Goal: Check status: Check status

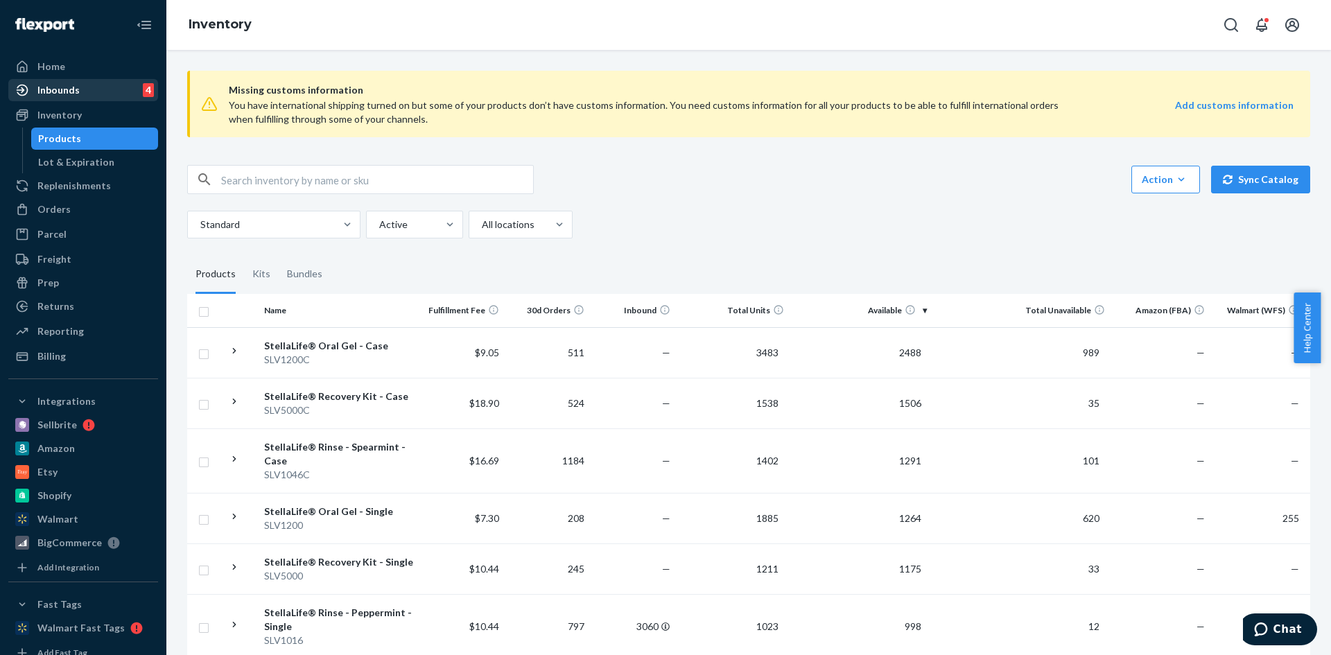
click at [53, 90] on div "Inbounds" at bounding box center [58, 90] width 42 height 14
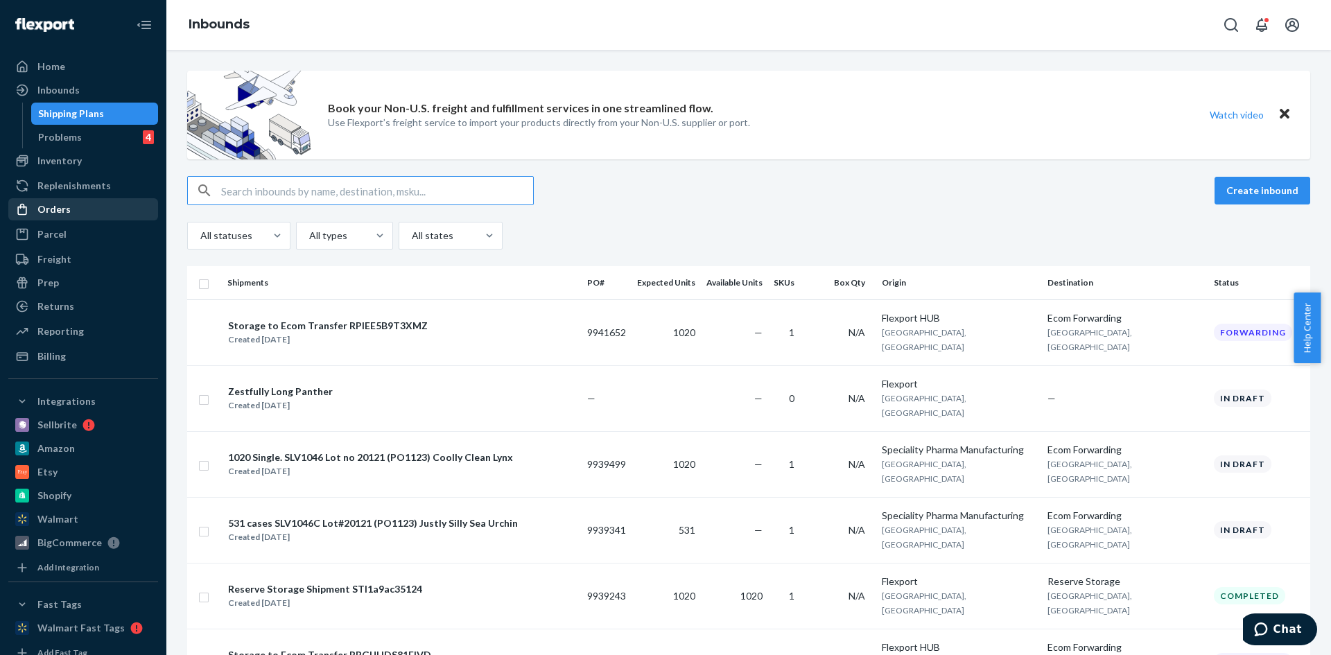
click at [55, 207] on div "Orders" at bounding box center [53, 209] width 33 height 14
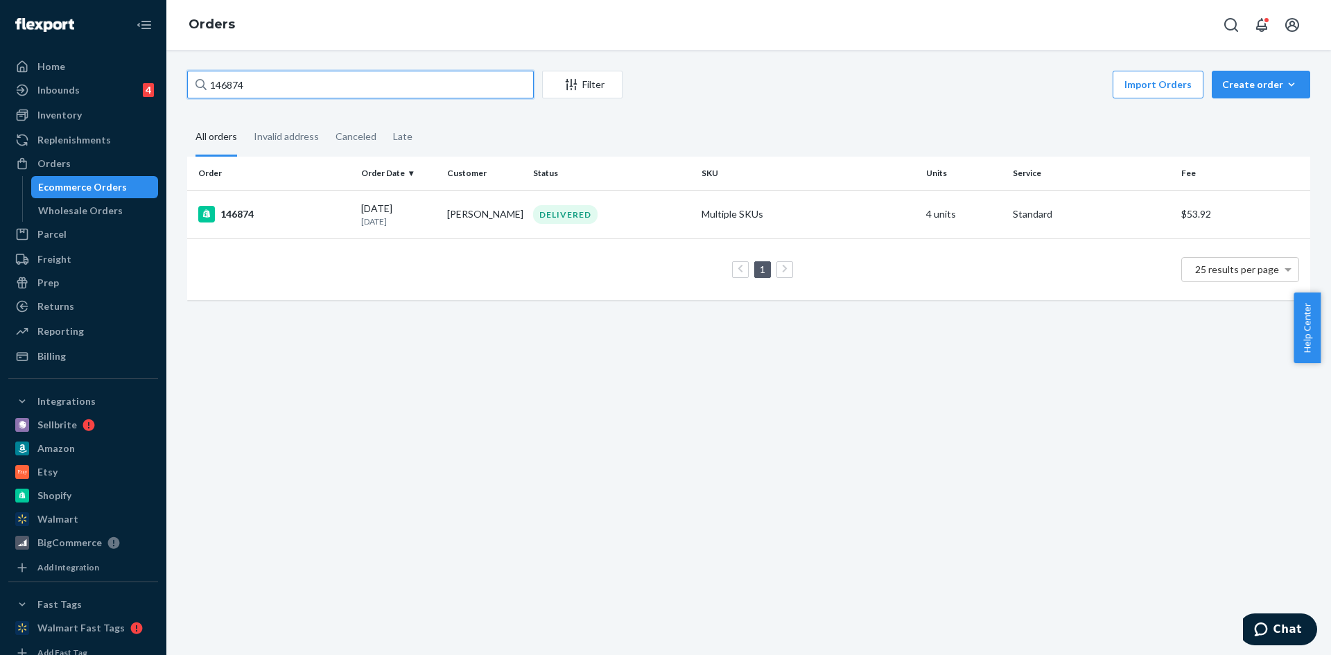
click at [227, 88] on input "146874" at bounding box center [360, 85] width 347 height 28
paste input "50161"
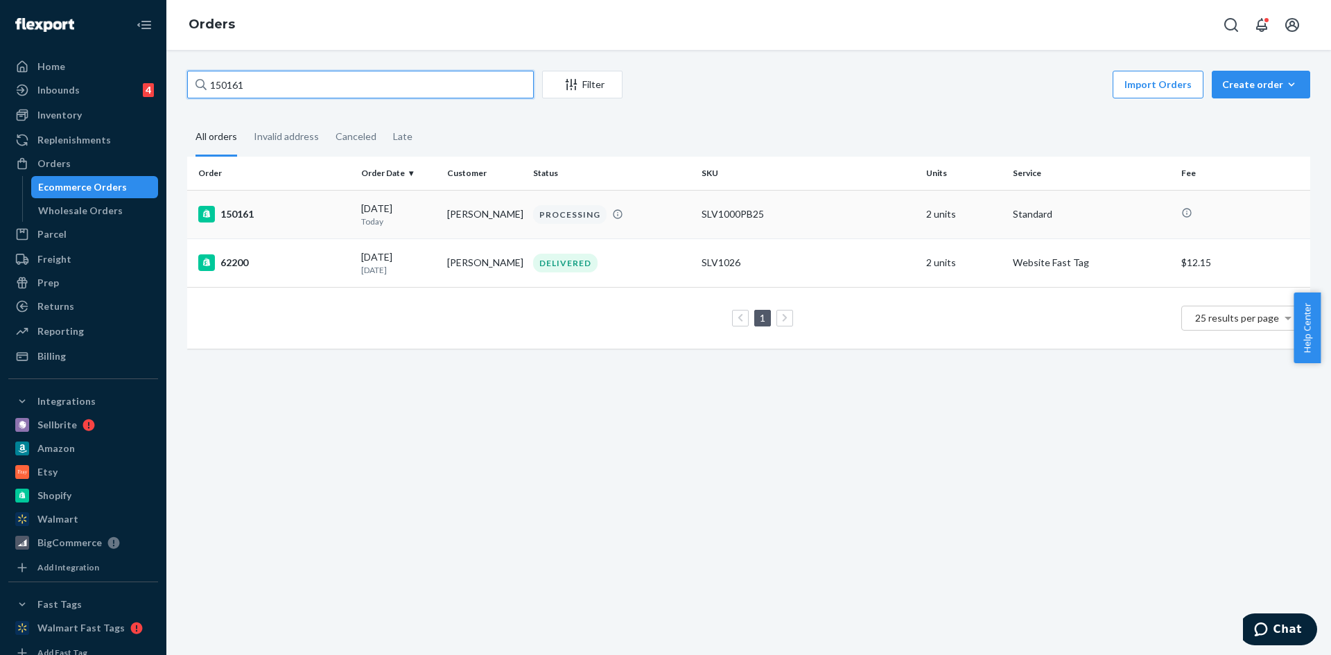
type input "150161"
click at [238, 214] on div "150161" at bounding box center [274, 214] width 152 height 17
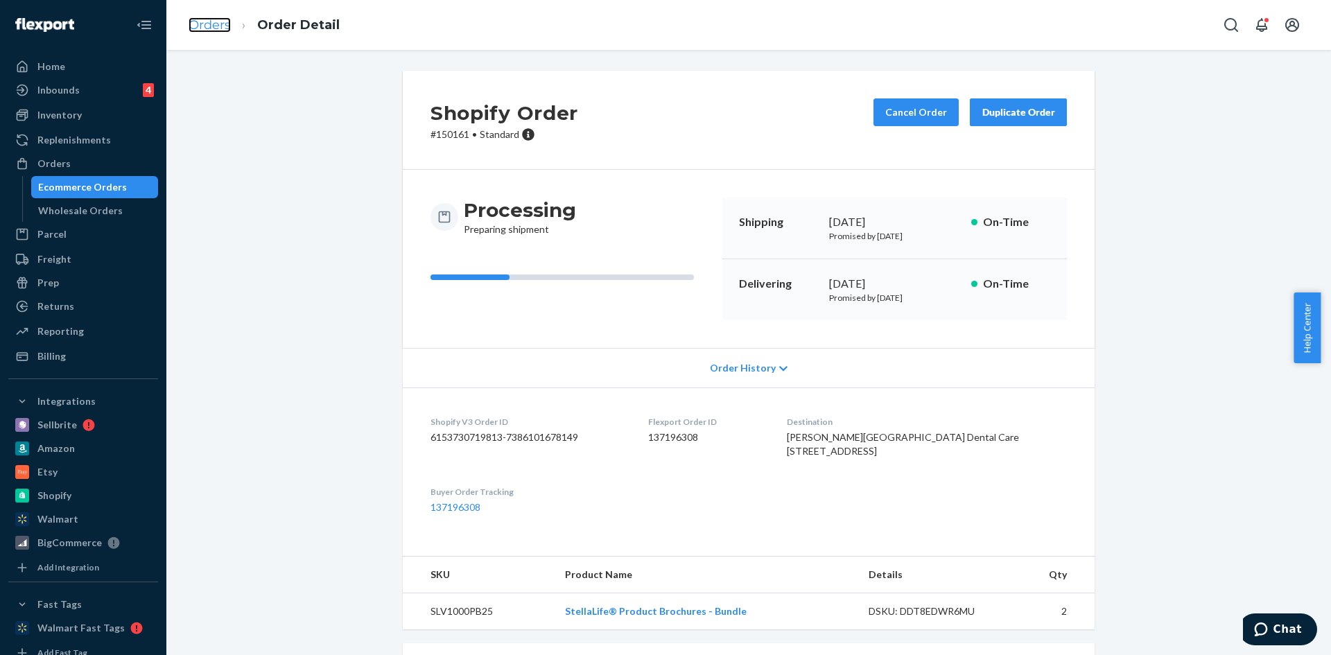
click at [220, 30] on link "Orders" at bounding box center [210, 24] width 42 height 15
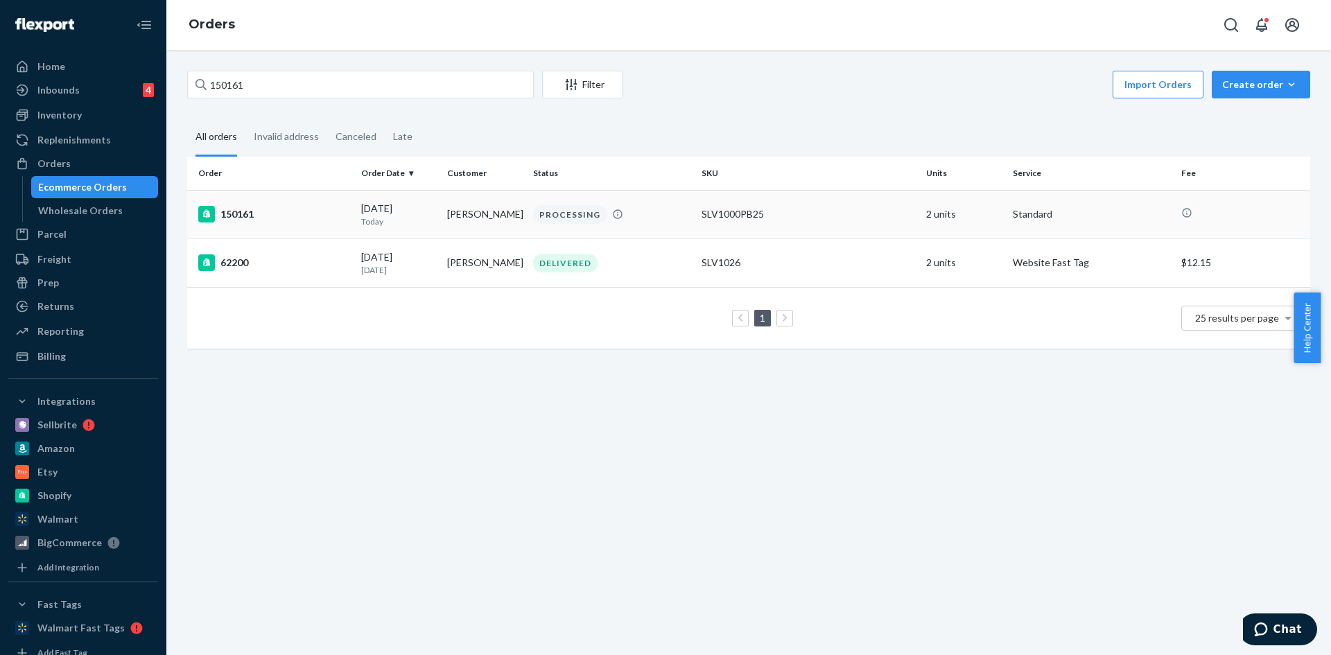
click at [239, 208] on div "150161" at bounding box center [274, 214] width 152 height 17
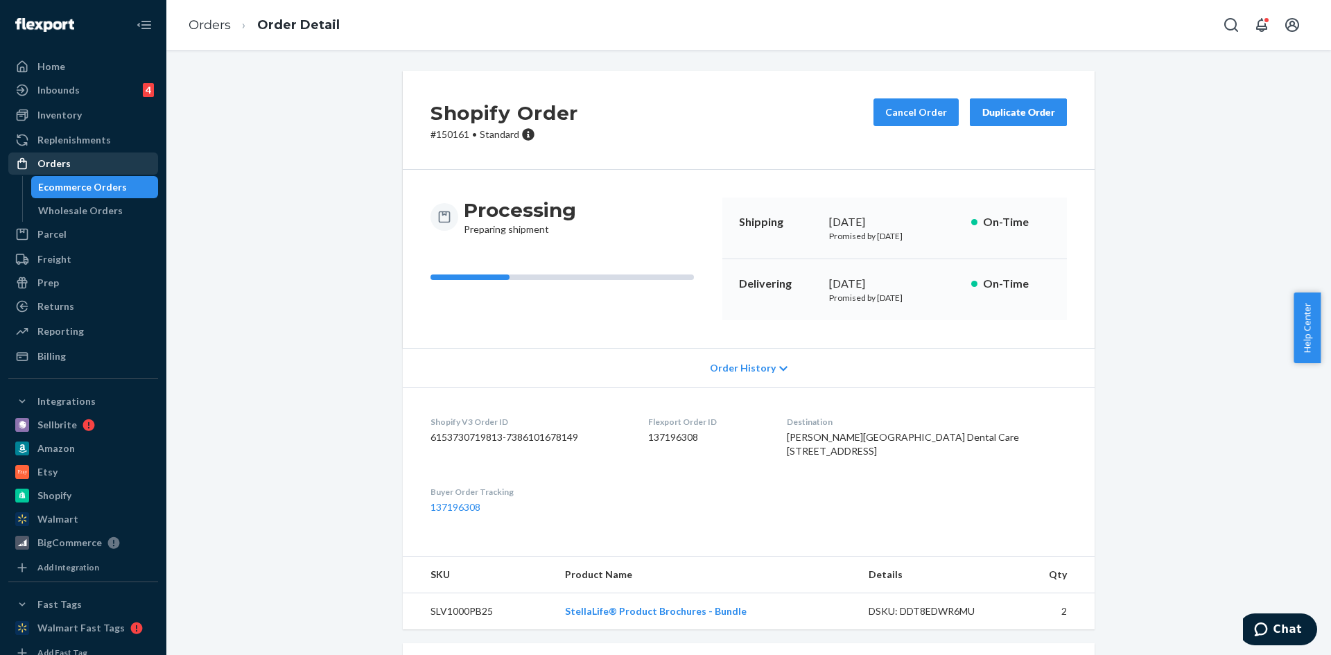
click at [51, 163] on div "Orders" at bounding box center [53, 164] width 33 height 14
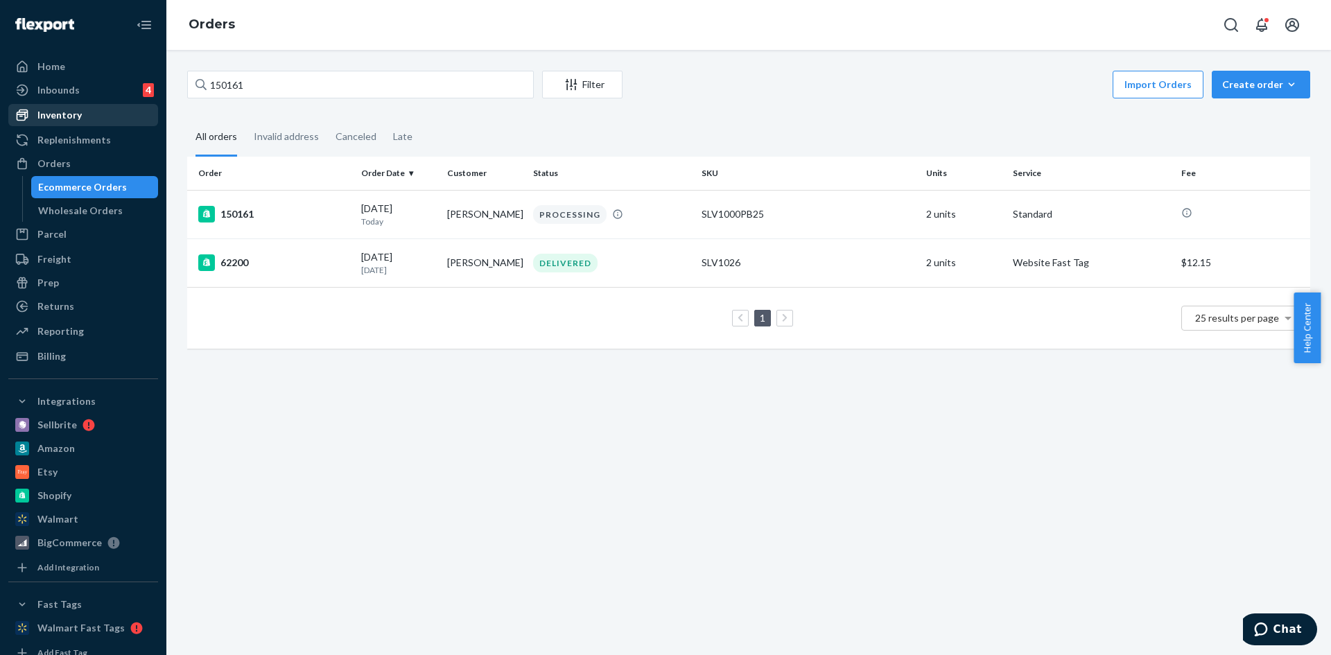
click at [53, 116] on div "Inventory" at bounding box center [59, 115] width 44 height 14
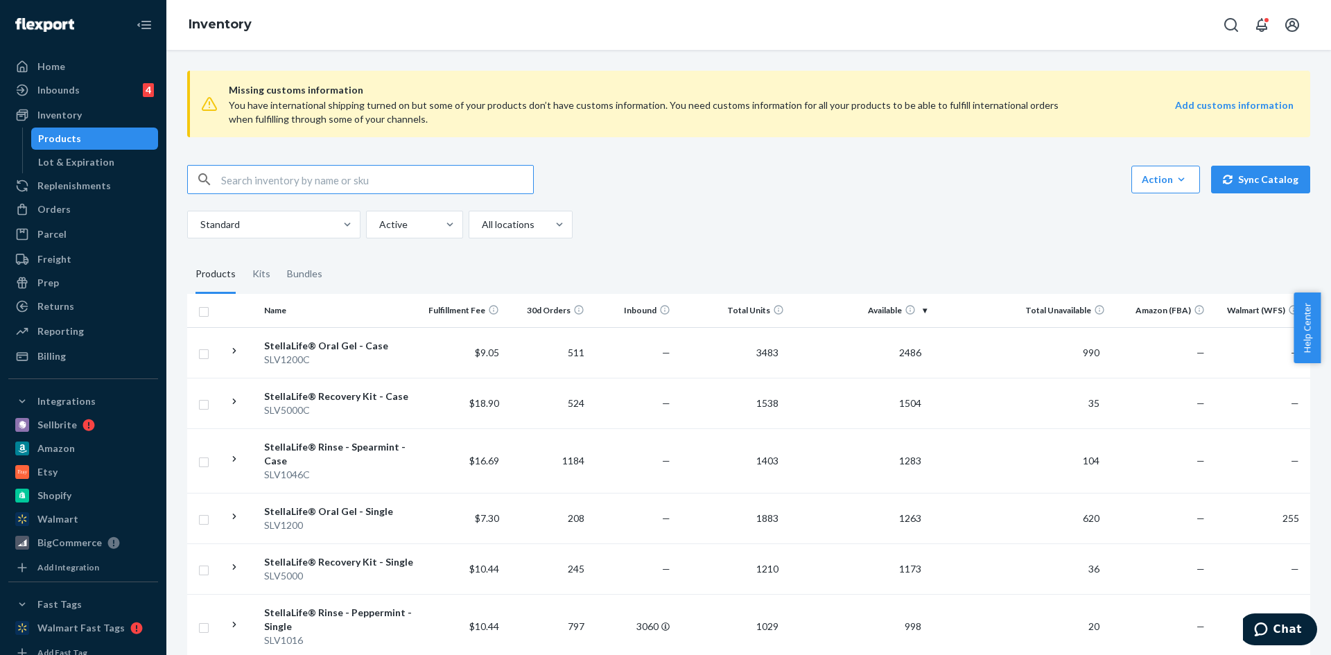
click at [233, 185] on input "text" at bounding box center [377, 180] width 312 height 28
type input "slv1016"
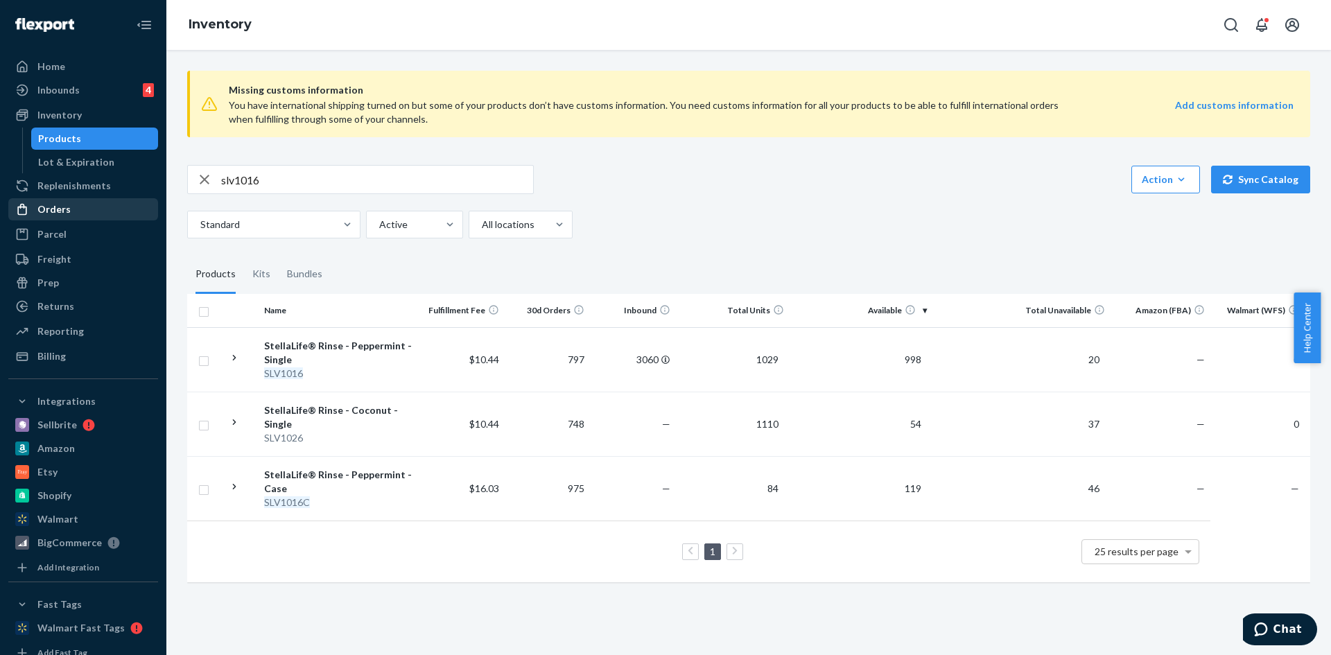
click at [64, 214] on div "Orders" at bounding box center [53, 209] width 33 height 14
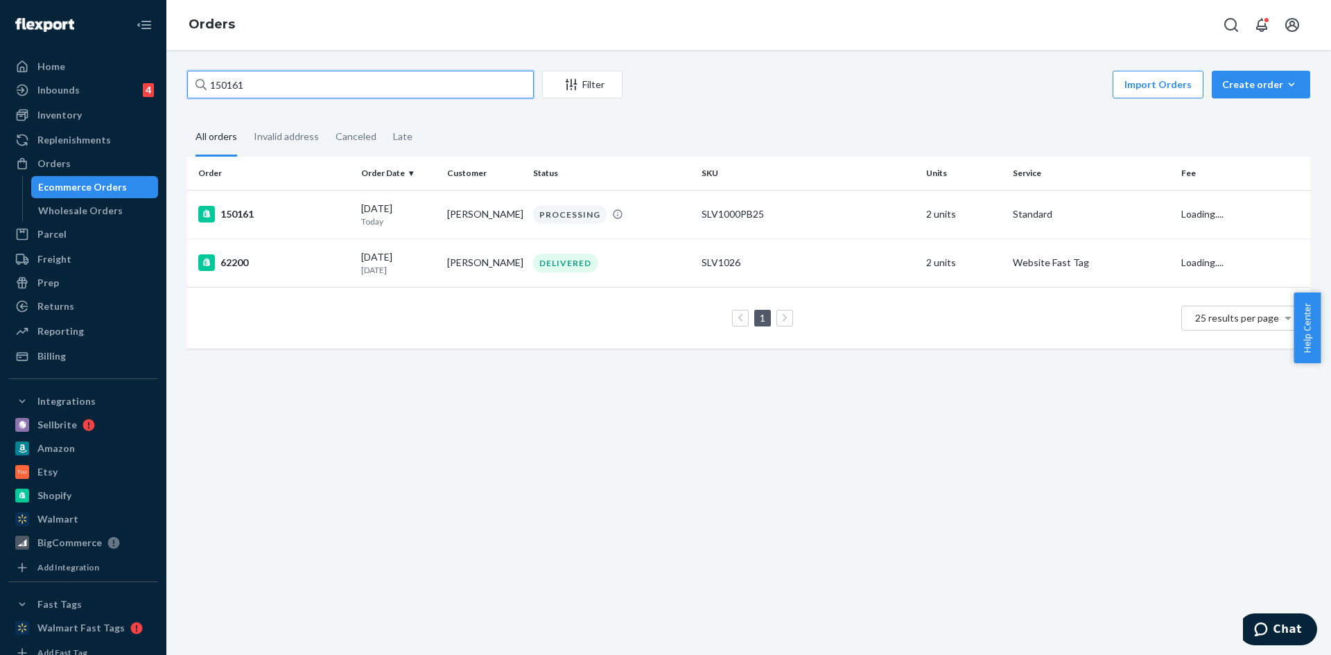
click at [236, 90] on input "150161" at bounding box center [360, 85] width 347 height 28
paste input "245"
click at [257, 82] on input "150245" at bounding box center [360, 85] width 347 height 28
type input "150245"
